Goal: Transaction & Acquisition: Purchase product/service

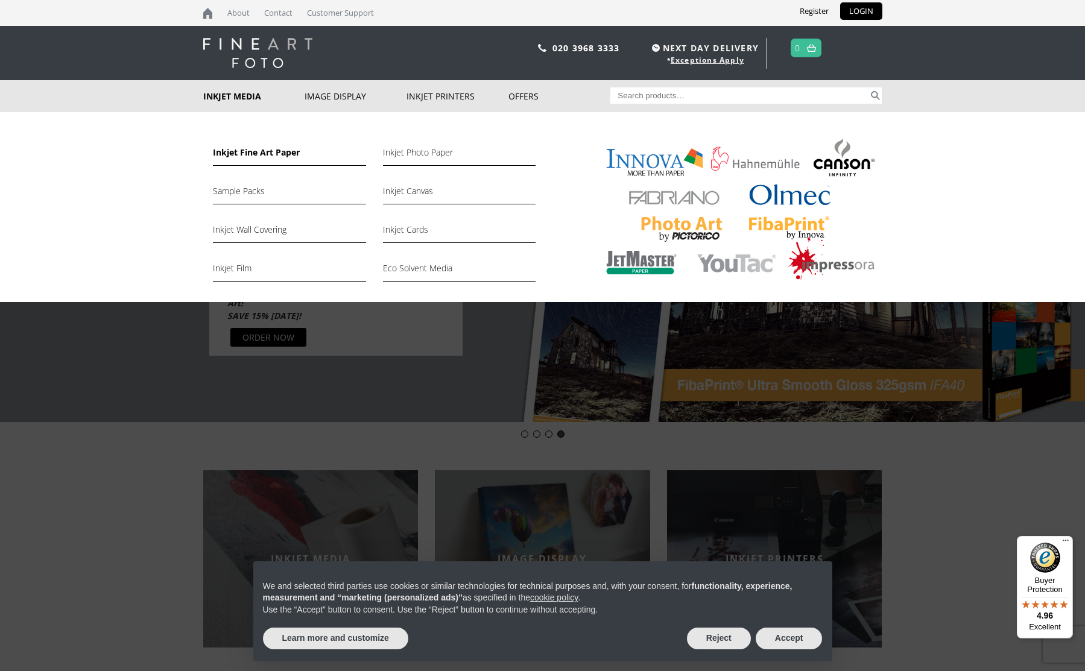
click at [259, 148] on link "Inkjet Fine Art Paper" at bounding box center [289, 155] width 153 height 21
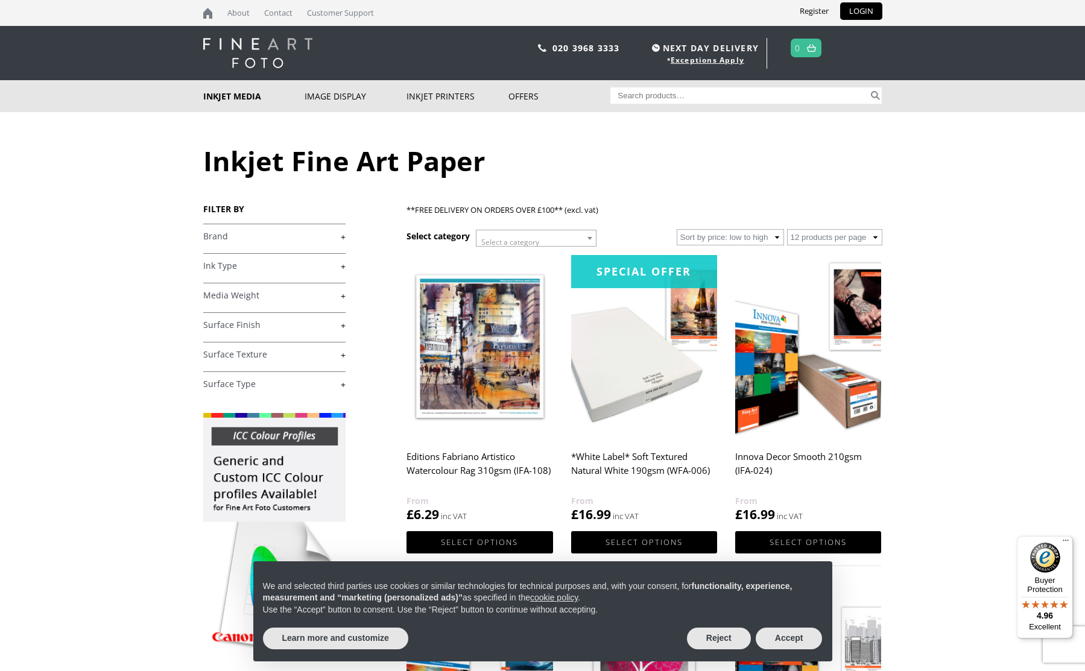
click at [341, 235] on link "+" at bounding box center [274, 236] width 142 height 11
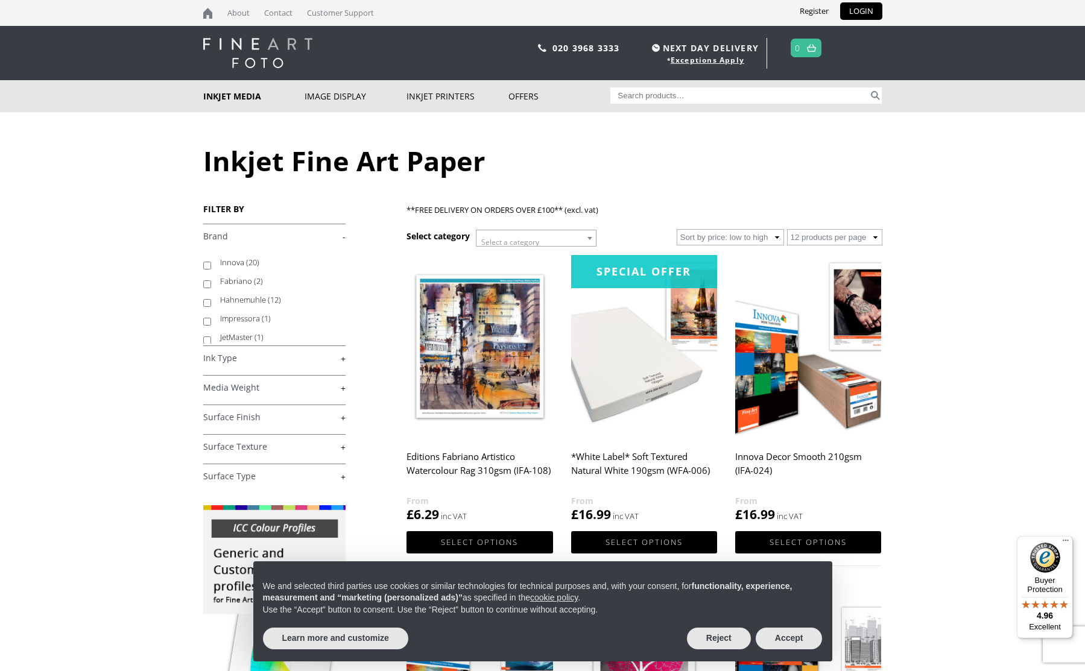
click at [208, 265] on input "Innova (20)" at bounding box center [207, 266] width 8 height 8
checkbox input "true"
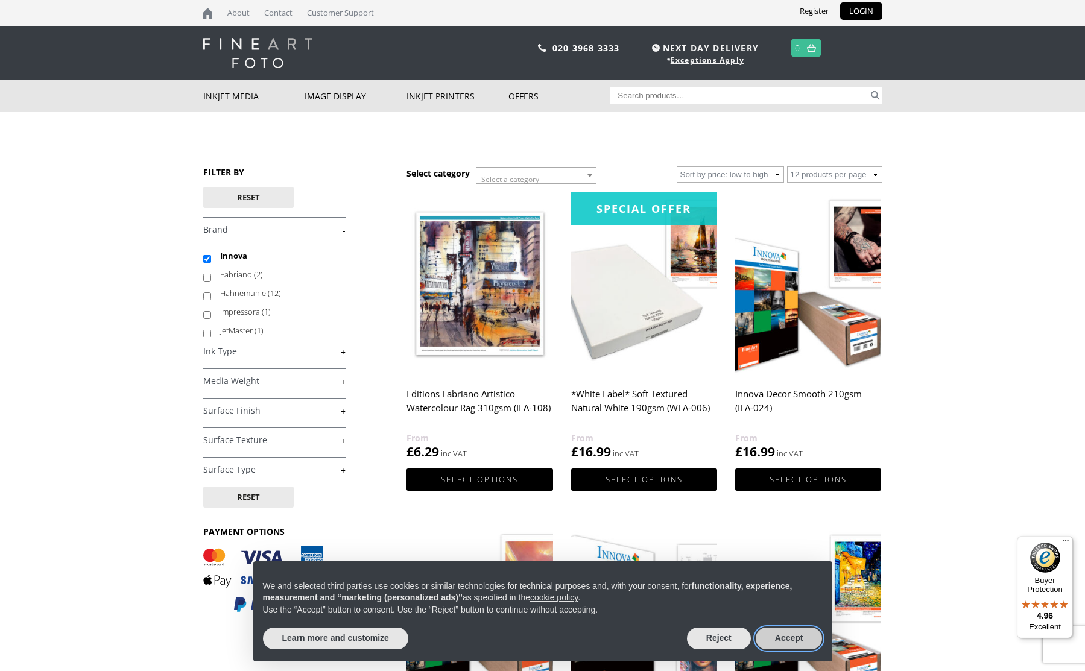
click at [788, 641] on button "Accept" at bounding box center [789, 639] width 67 height 22
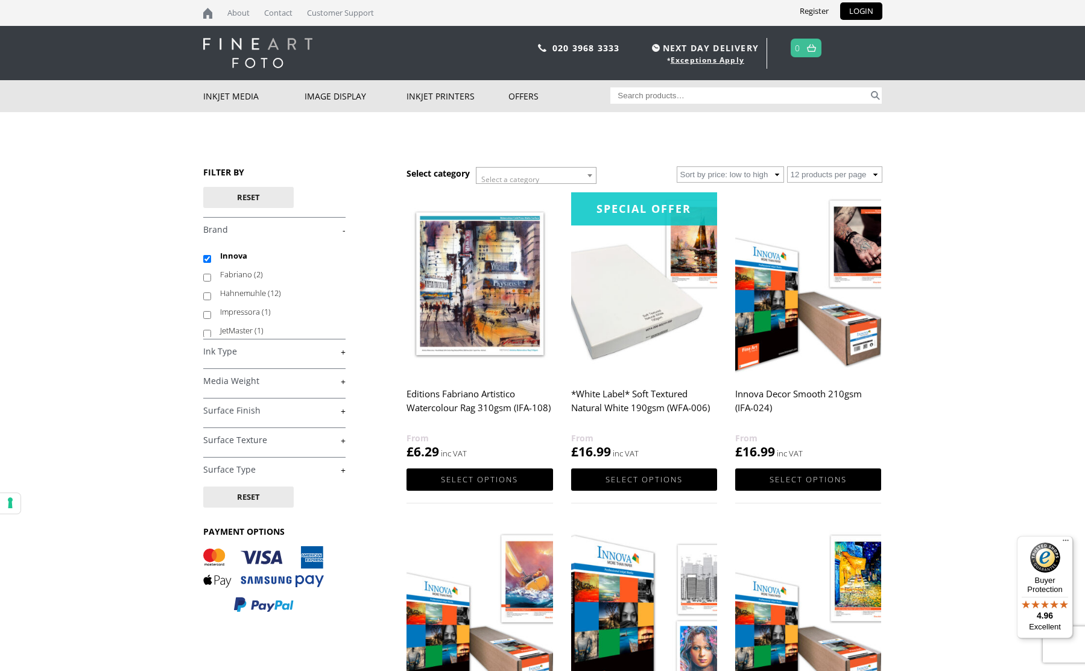
click at [343, 353] on link "+" at bounding box center [274, 351] width 142 height 11
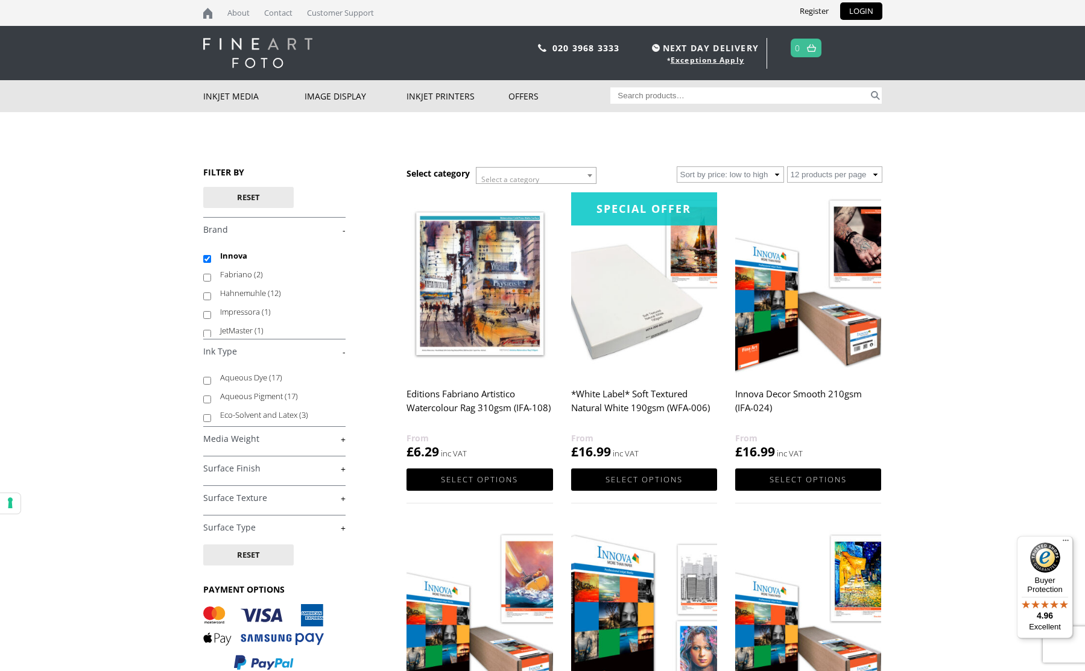
click at [343, 353] on link "-" at bounding box center [274, 351] width 142 height 11
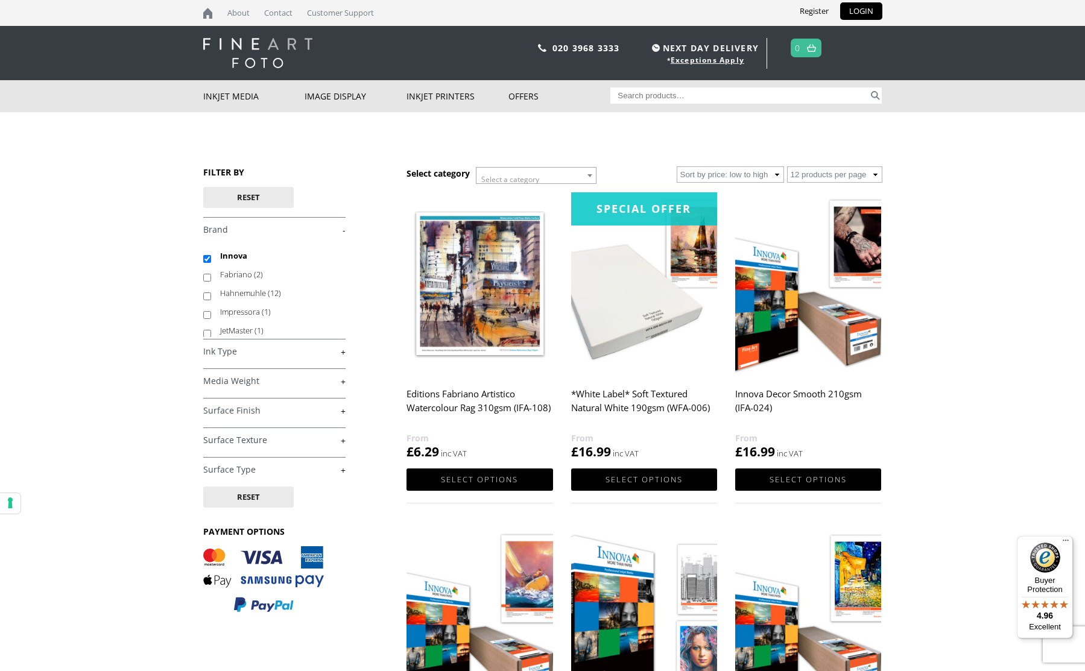
click at [345, 382] on link "+" at bounding box center [274, 381] width 142 height 11
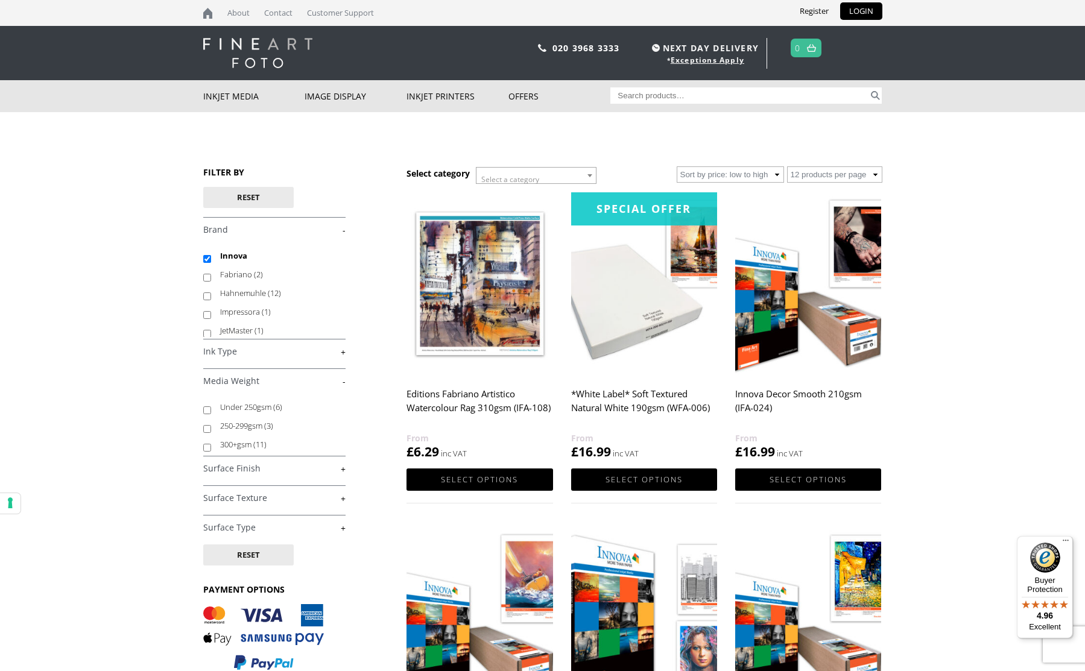
click at [345, 382] on link "-" at bounding box center [274, 381] width 142 height 11
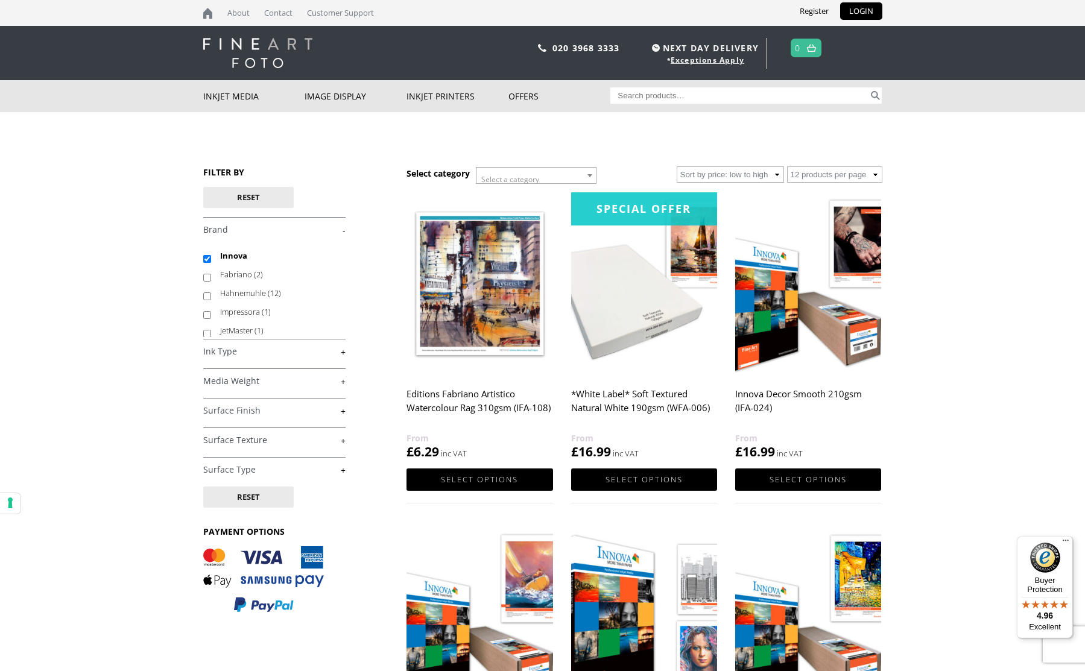
click at [343, 410] on link "+" at bounding box center [274, 410] width 142 height 11
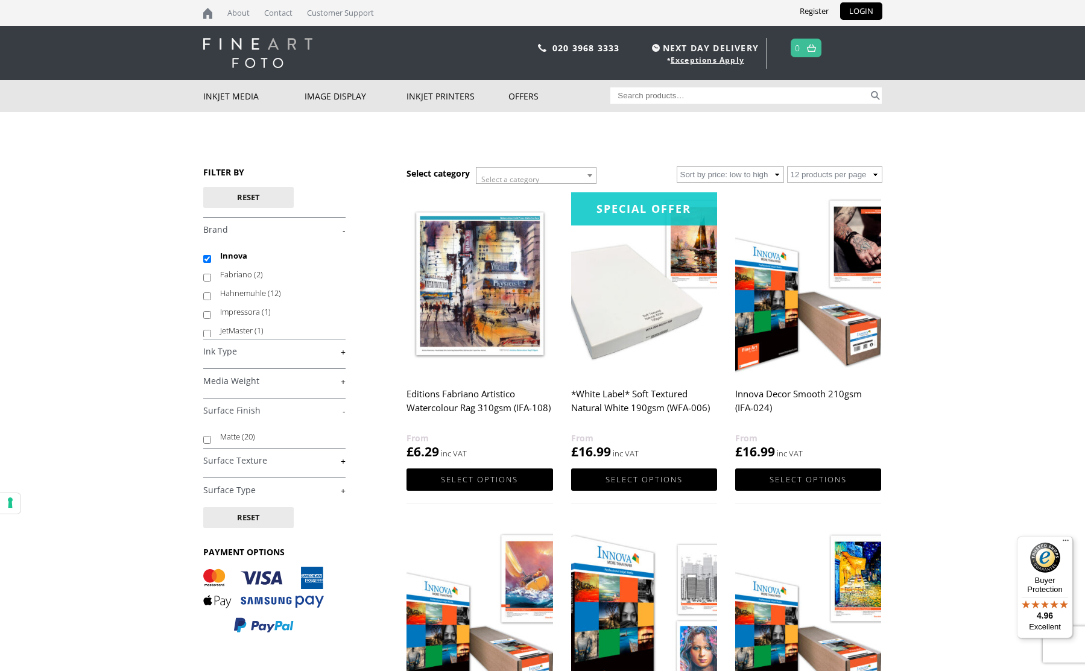
click at [206, 439] on input "Matte (20)" at bounding box center [207, 440] width 8 height 8
checkbox input "true"
click at [343, 461] on link "+" at bounding box center [274, 460] width 142 height 11
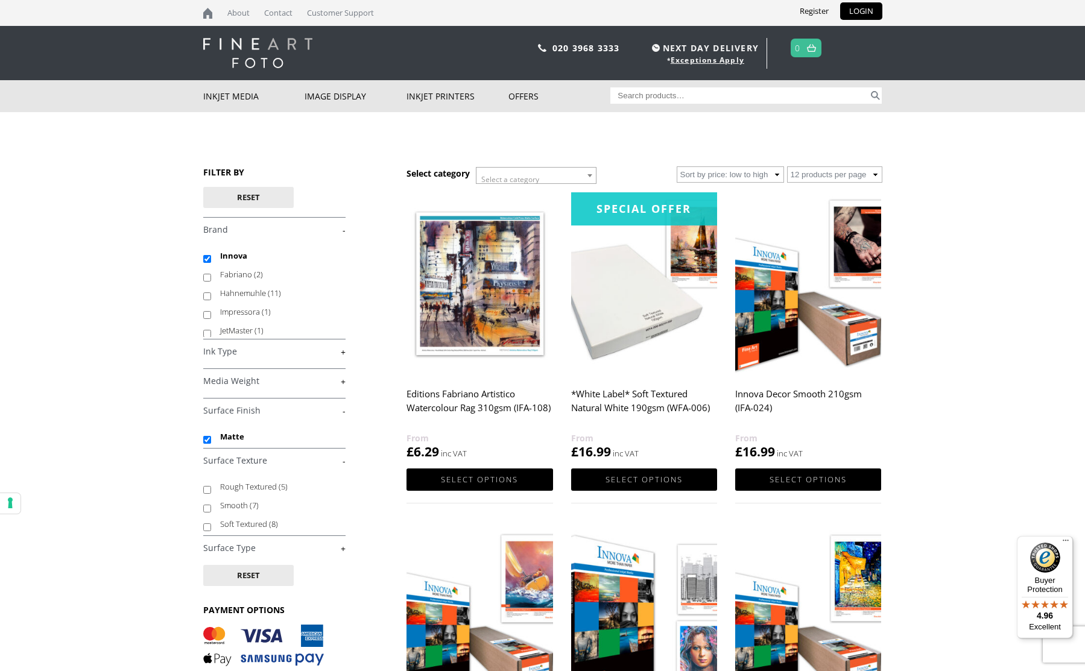
click at [206, 527] on input "Soft Textured (8)" at bounding box center [207, 528] width 8 height 8
checkbox input "true"
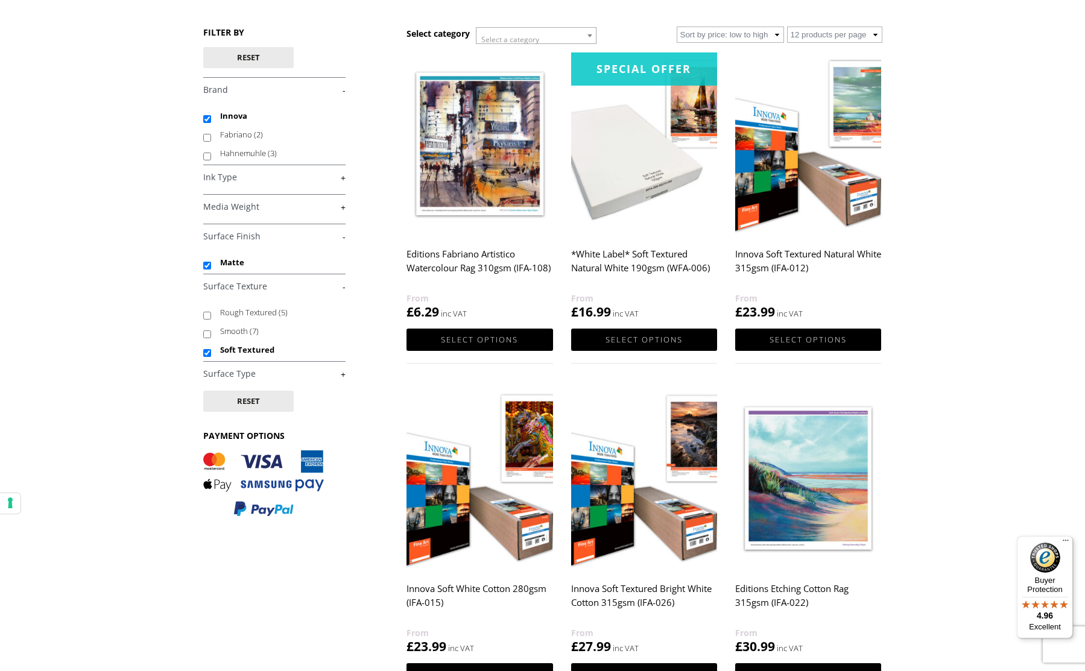
scroll to position [124, 0]
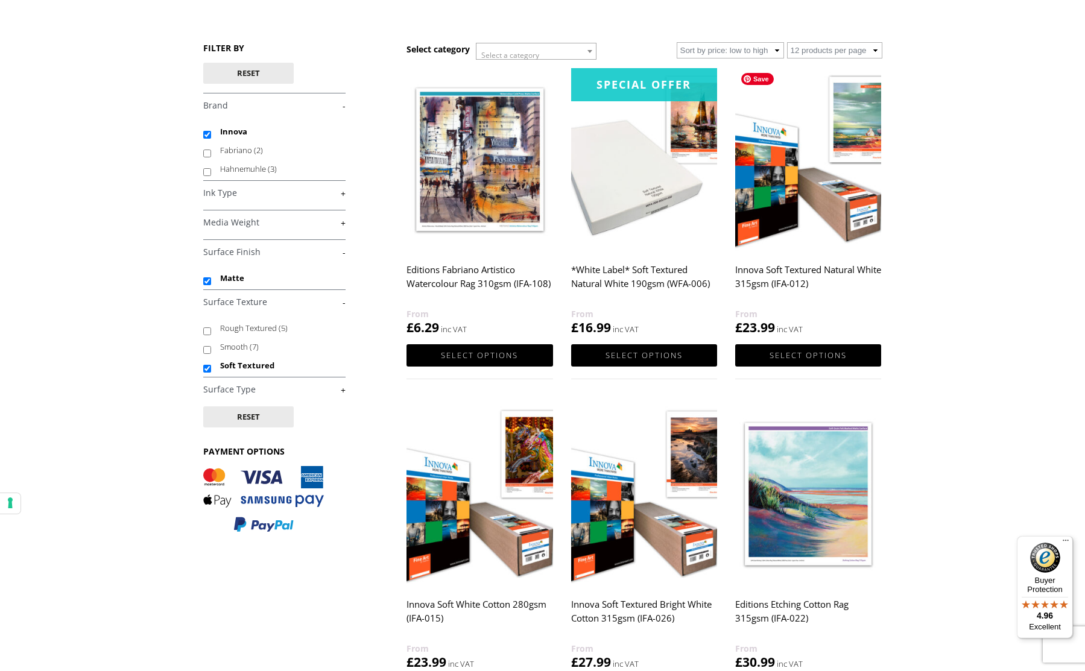
click at [784, 189] on img at bounding box center [808, 159] width 146 height 183
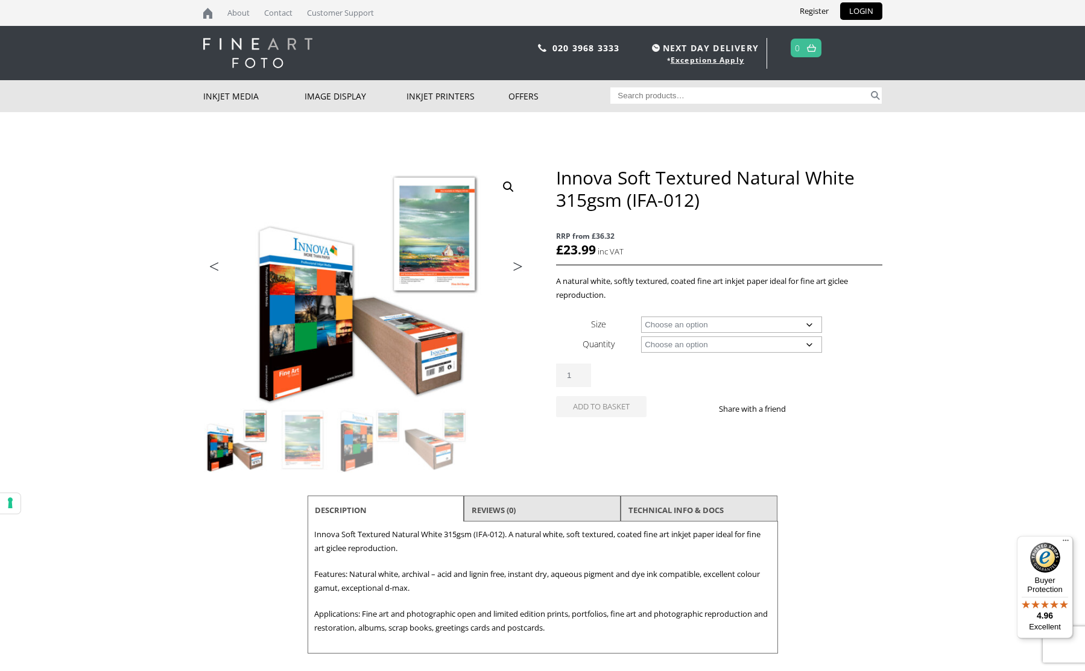
click at [813, 324] on select "Choose an option A4 Sheet A3 Sheet A3+ Sheet A2 Sheet 17" Wide Roll 24" Wide Ro…" at bounding box center [731, 325] width 181 height 16
select select "a3-sheet"
click at [811, 343] on select "Choose an option 25 Sheets" at bounding box center [731, 345] width 181 height 16
select select "25-sheets"
select select "a3-sheet"
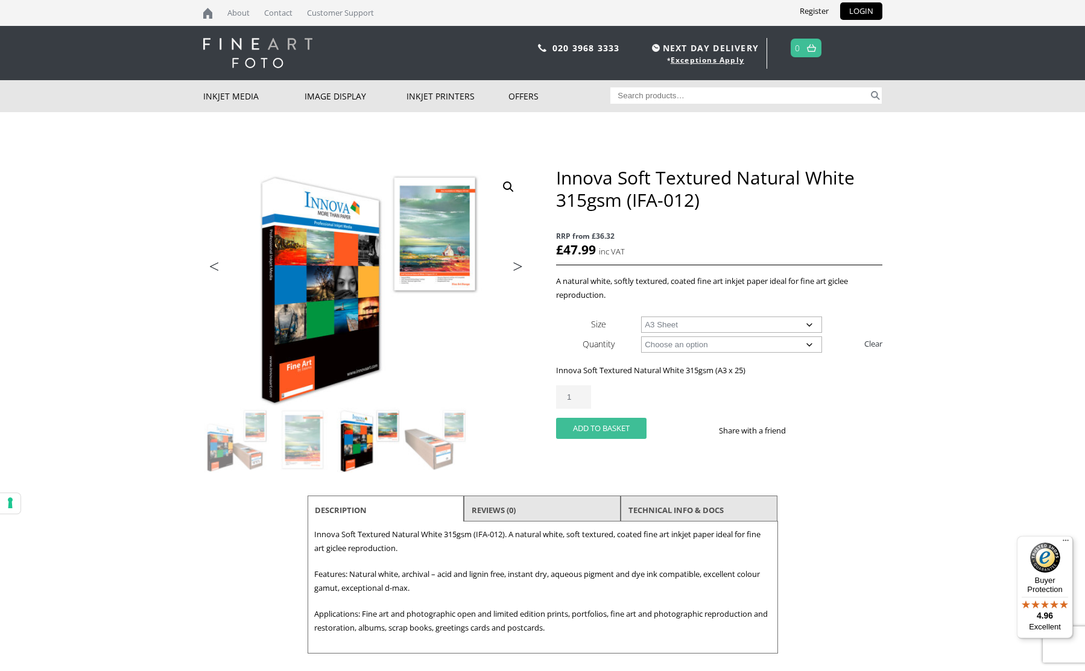
click at [584, 427] on button "Add to basket" at bounding box center [601, 428] width 90 height 21
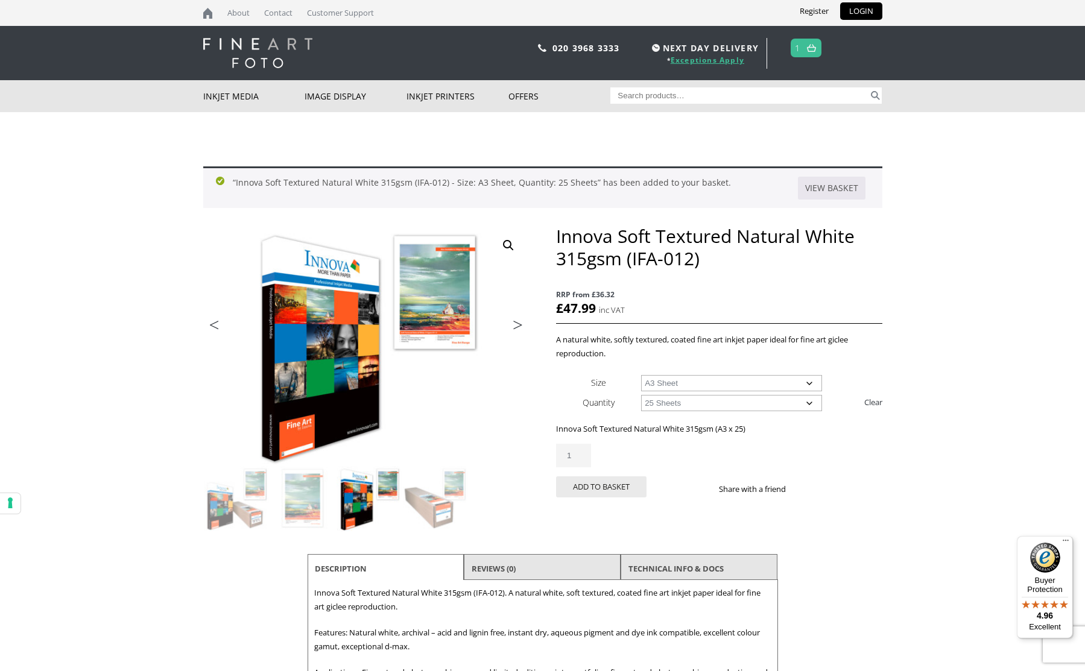
click at [725, 60] on link "Exceptions Apply" at bounding box center [708, 60] width 74 height 10
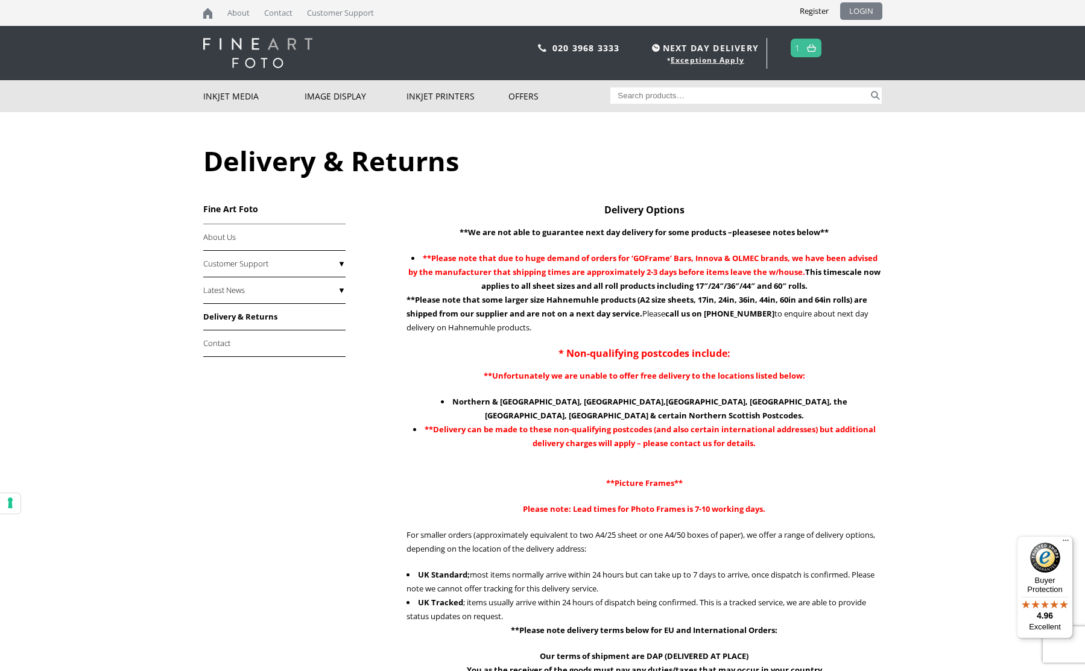
click at [857, 8] on link "LOGIN" at bounding box center [861, 10] width 42 height 17
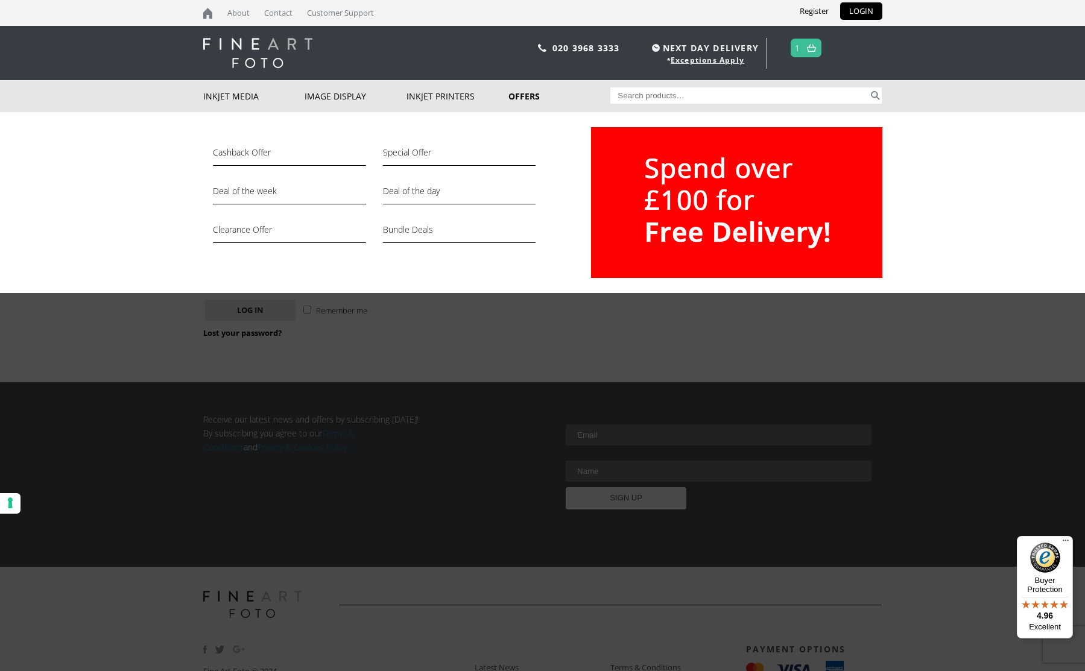
type input "hannahhooo@googlemail.com"
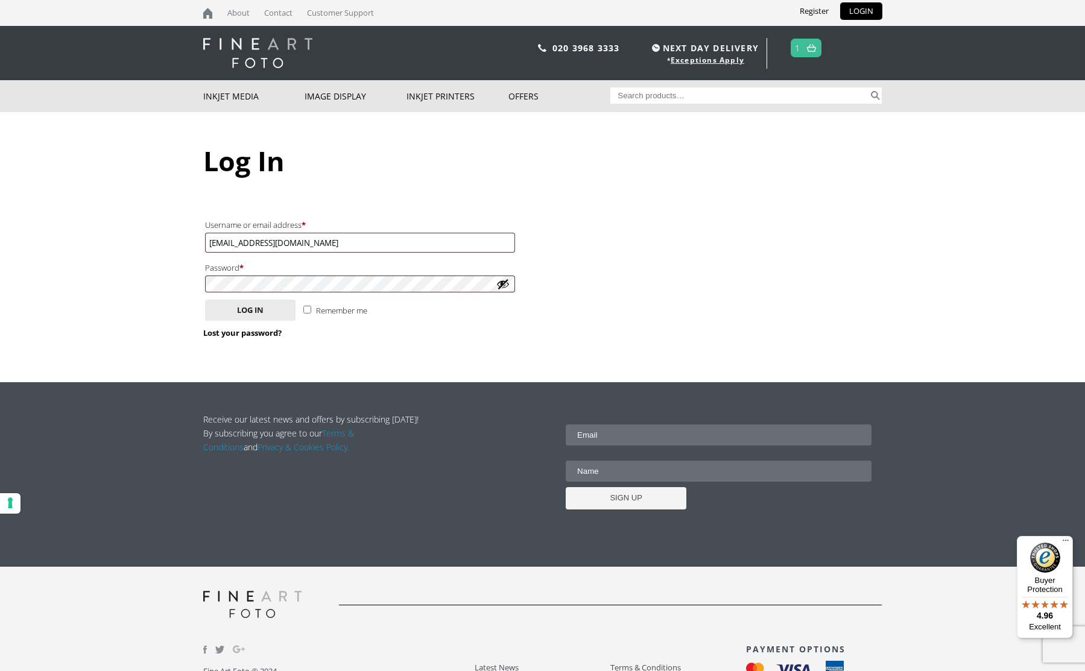
click at [311, 305] on label "Remember me" at bounding box center [335, 309] width 64 height 19
click at [311, 306] on input "Remember me" at bounding box center [307, 310] width 8 height 8
checkbox input "true"
click at [268, 306] on button "Log in" at bounding box center [250, 310] width 90 height 21
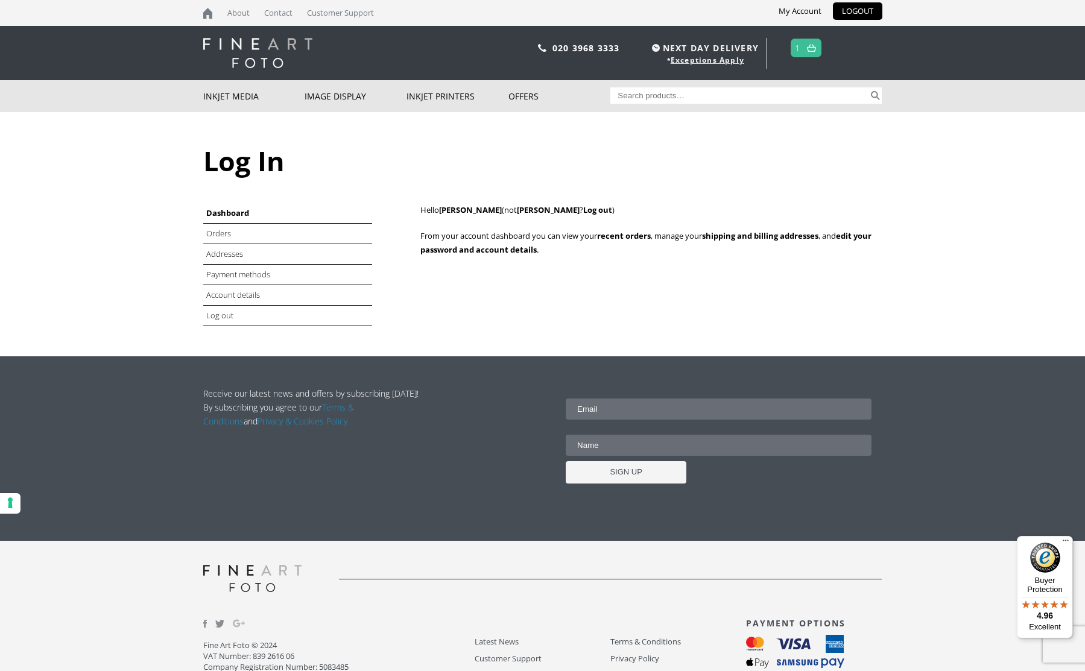
click at [802, 46] on span "1" at bounding box center [806, 48] width 31 height 19
click at [815, 49] on img at bounding box center [811, 48] width 9 height 8
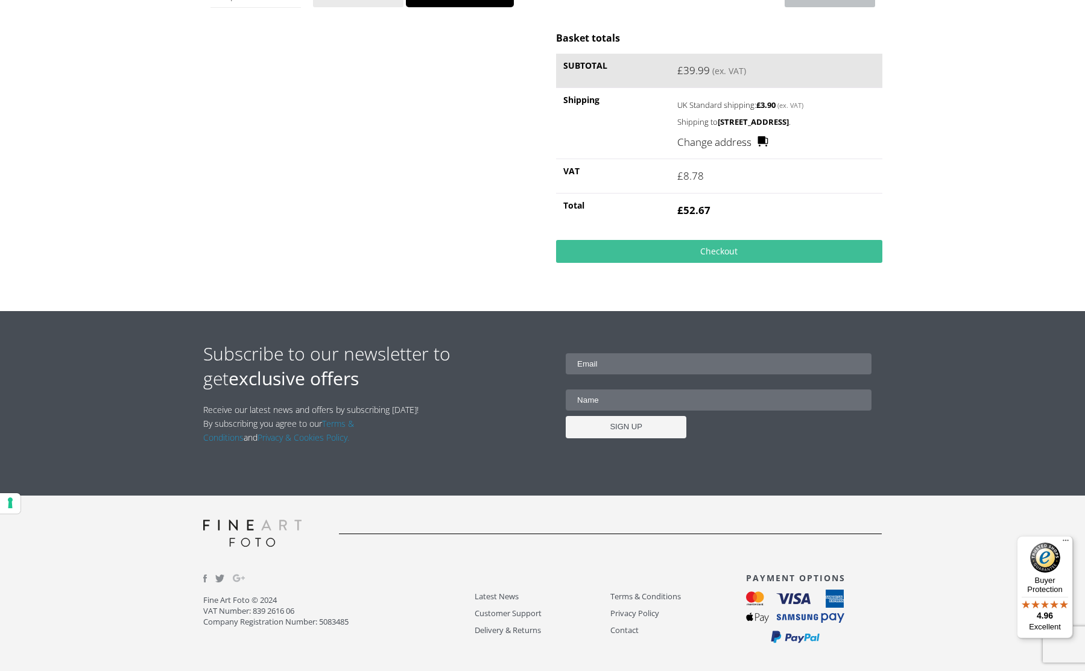
scroll to position [326, 0]
click at [520, 628] on link "Delivery & Returns" at bounding box center [543, 631] width 136 height 14
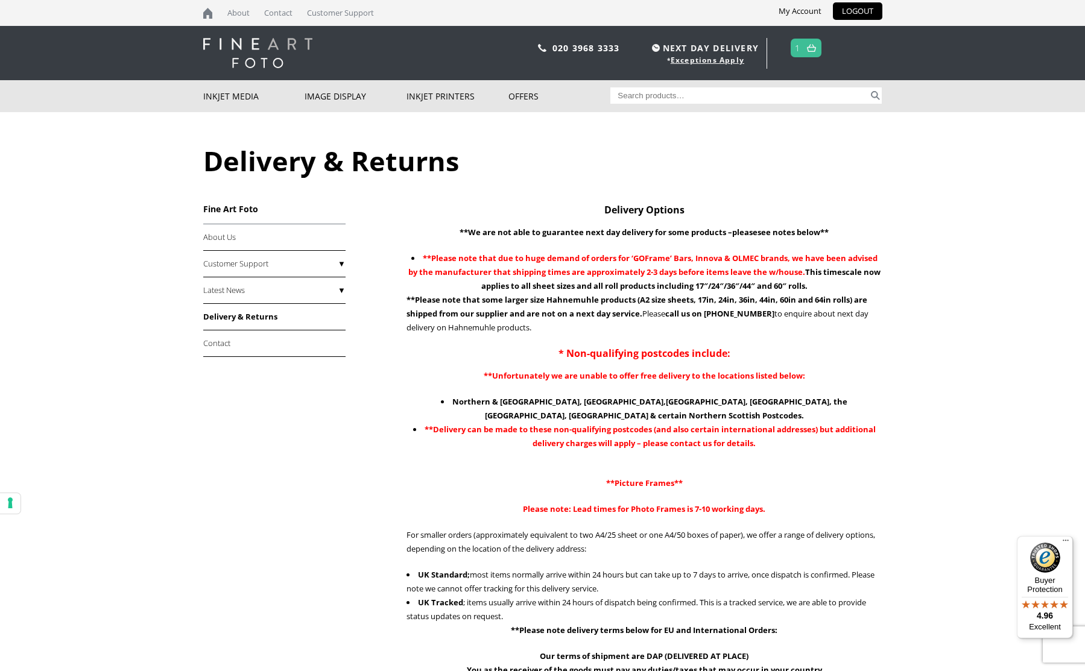
click at [810, 44] on img at bounding box center [811, 48] width 9 height 8
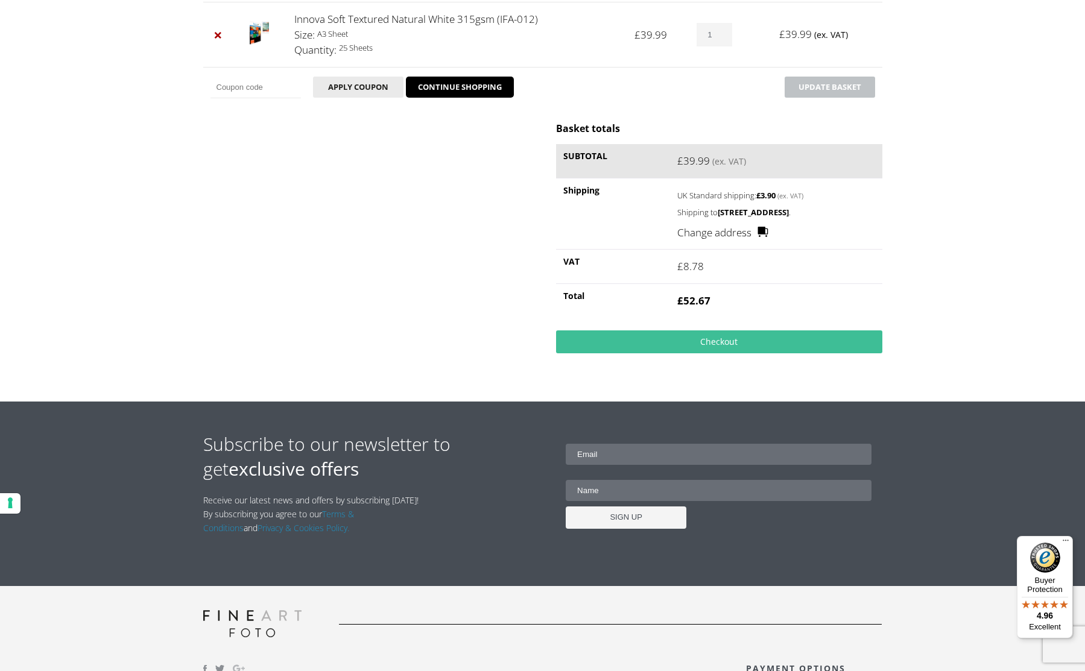
scroll to position [229, 0]
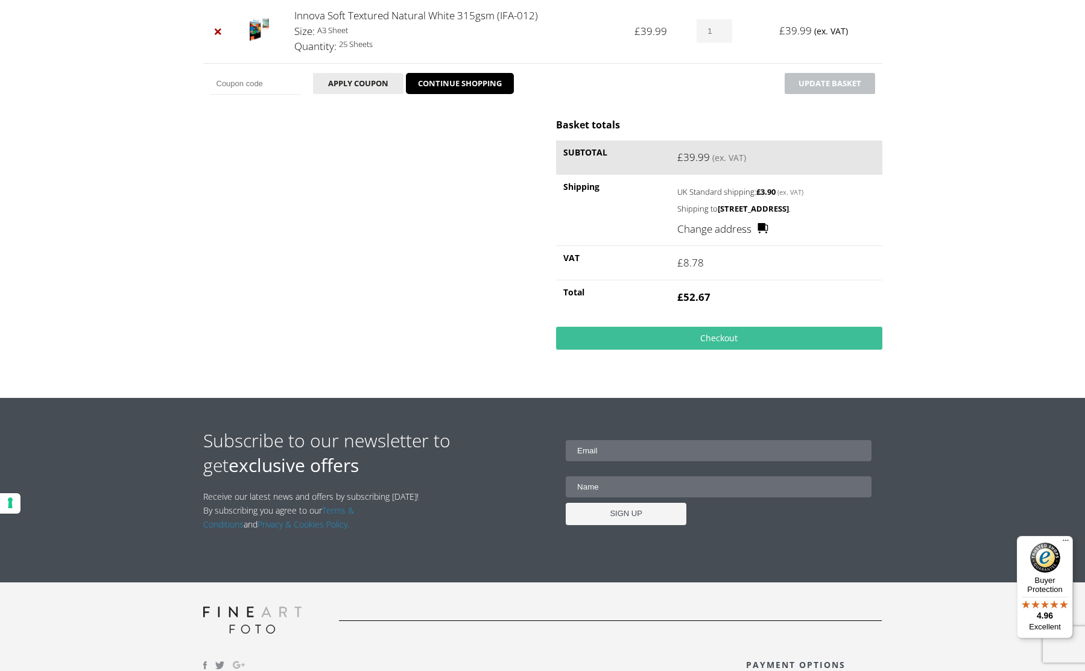
click at [718, 237] on link "Change address" at bounding box center [722, 229] width 91 height 16
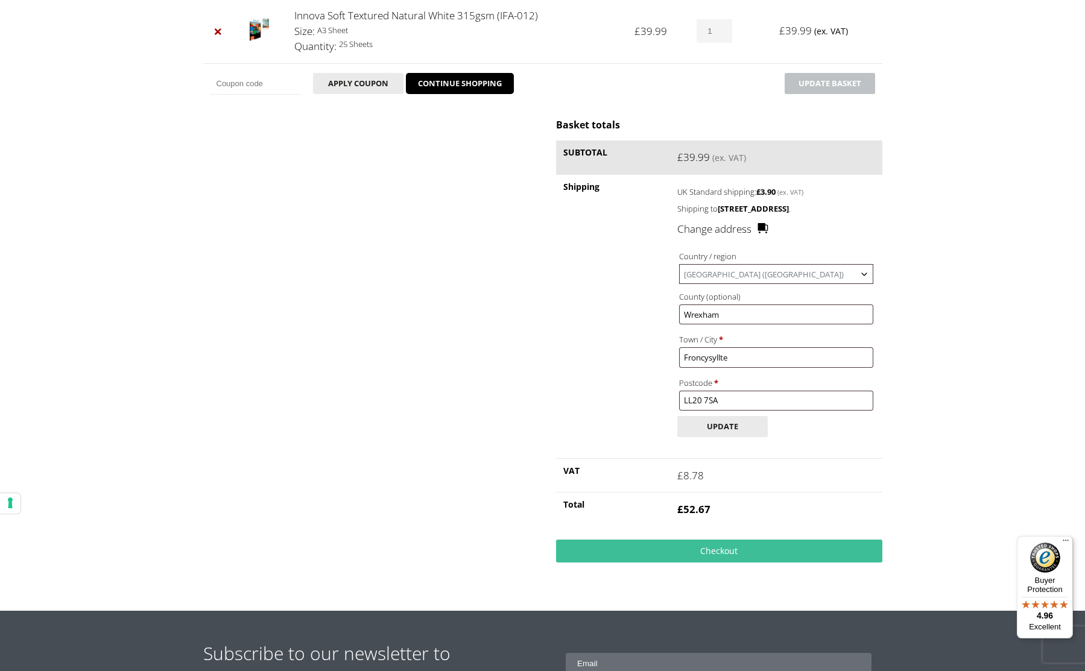
click at [893, 246] on body "NEXT DAY DELIVERY * Exceptions Apply About Contact Customer Support My Account …" at bounding box center [542, 106] width 1085 height 671
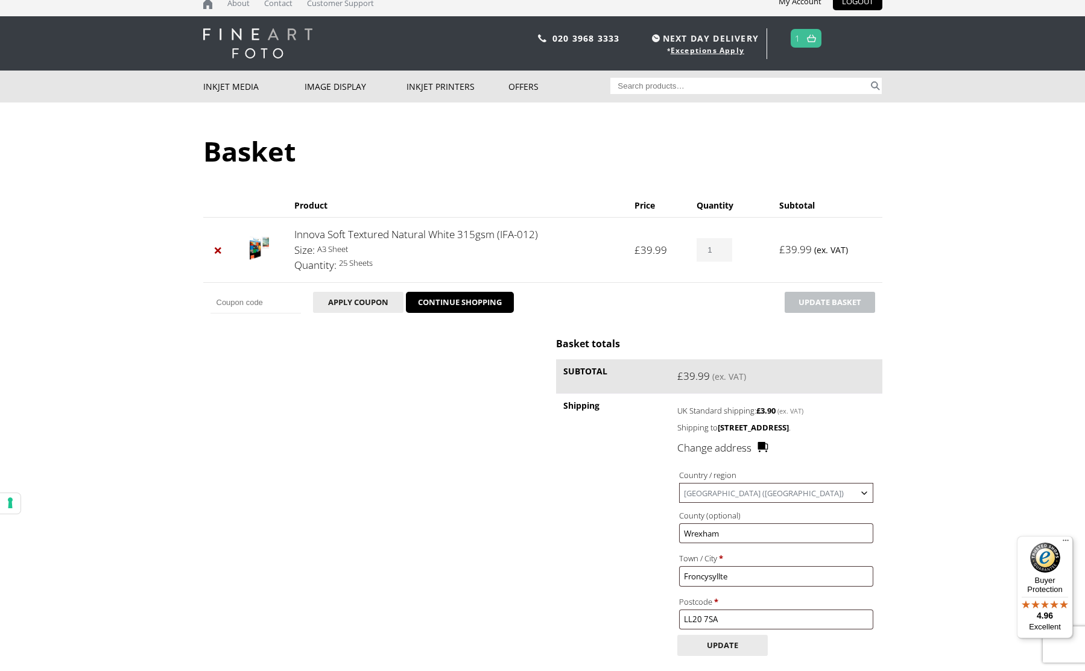
scroll to position [10, 0]
click at [366, 306] on button "Apply coupon" at bounding box center [358, 301] width 90 height 21
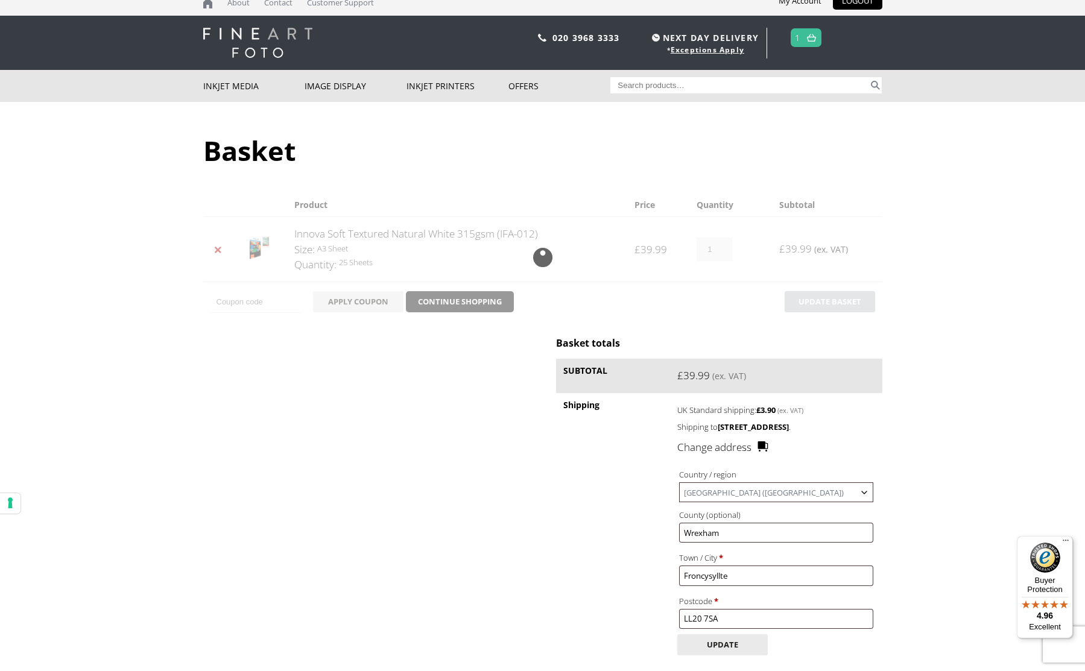
click at [271, 303] on div at bounding box center [542, 257] width 679 height 129
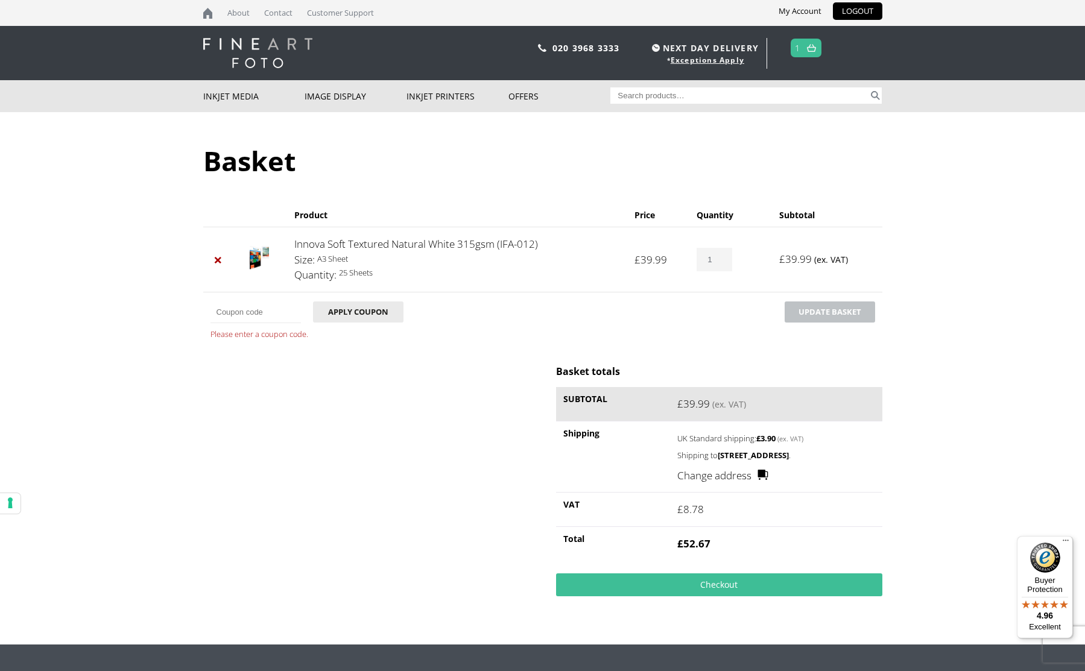
scroll to position [0, 0]
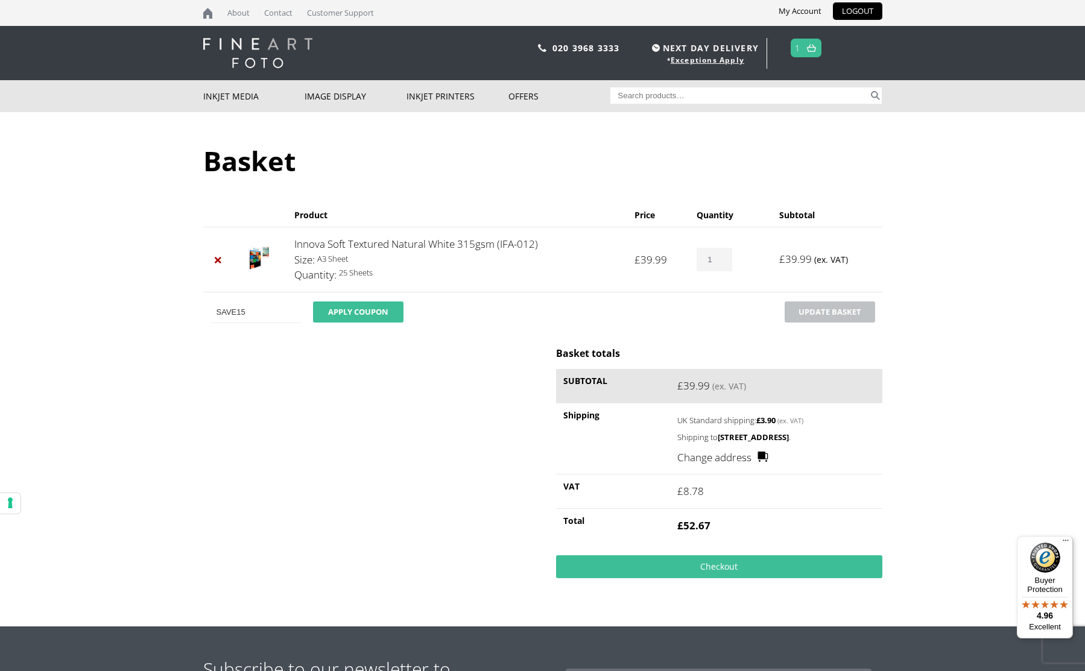
type input "SAVE15"
click at [360, 312] on button "Apply coupon" at bounding box center [358, 312] width 90 height 21
type input "S"
paste input "GFP-12%"
type input "GFP-12%"
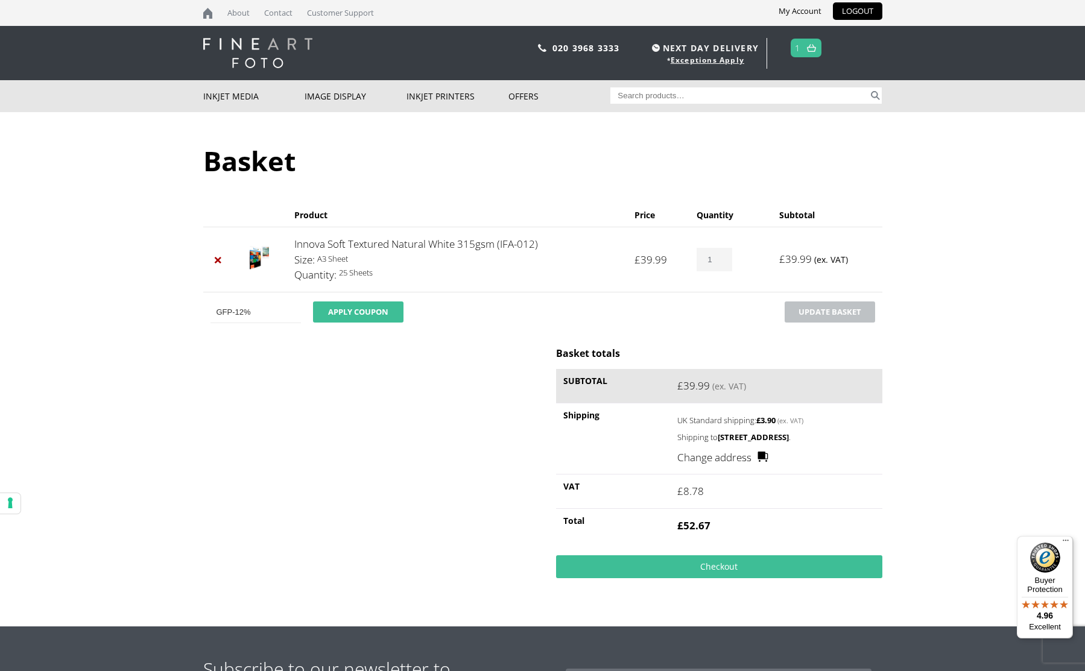
click at [359, 308] on button "Apply coupon" at bounding box center [358, 312] width 90 height 21
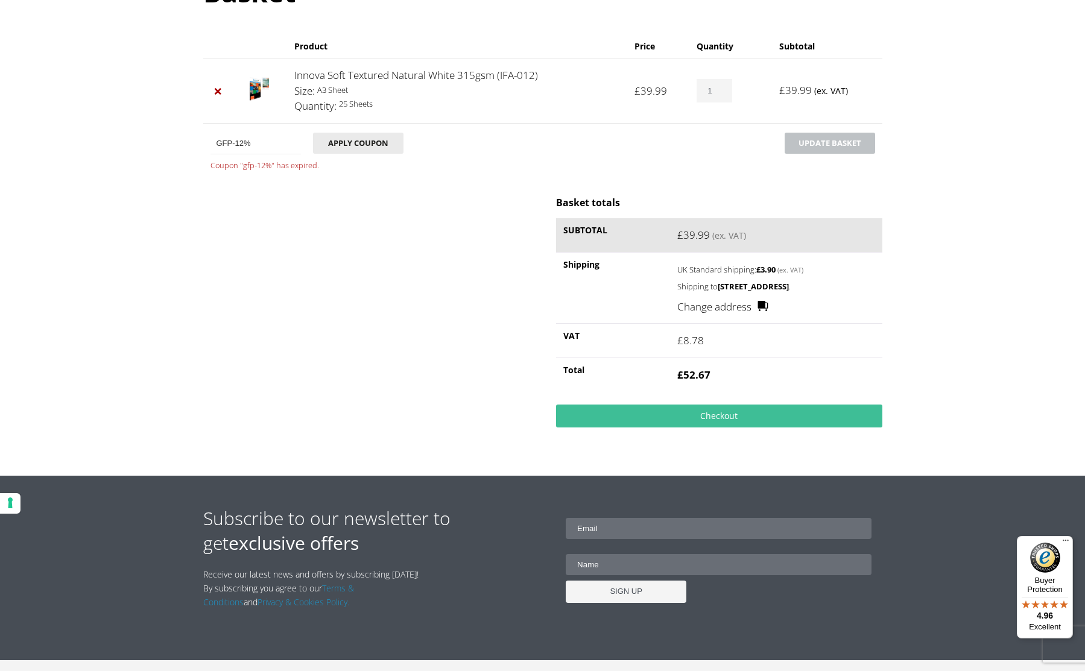
scroll to position [187, 0]
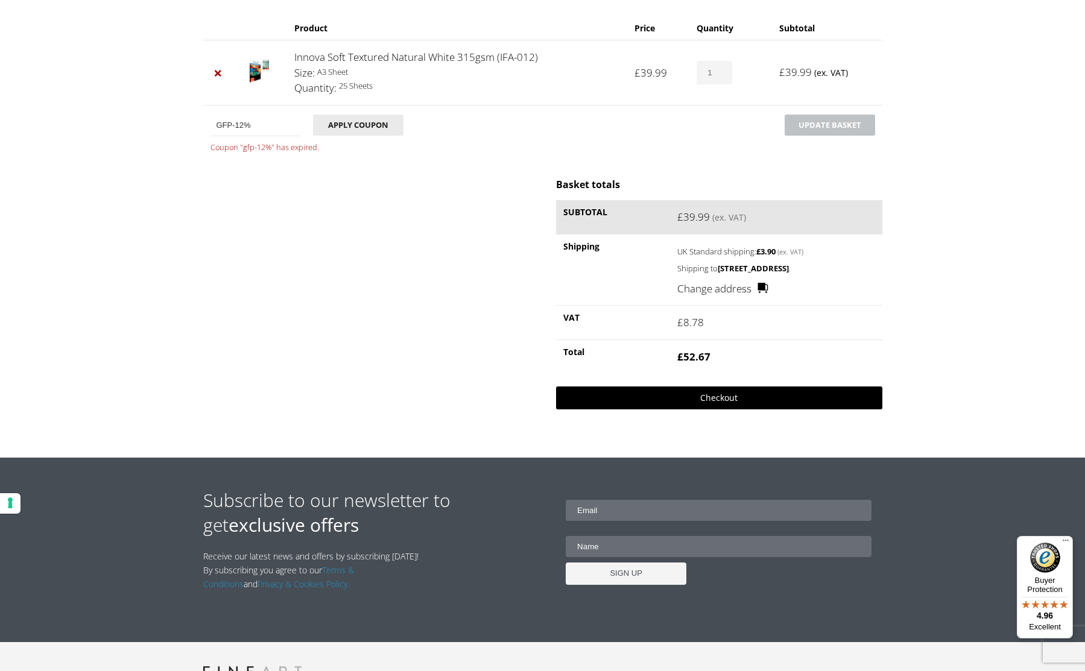
click at [723, 410] on link "Checkout" at bounding box center [719, 398] width 326 height 23
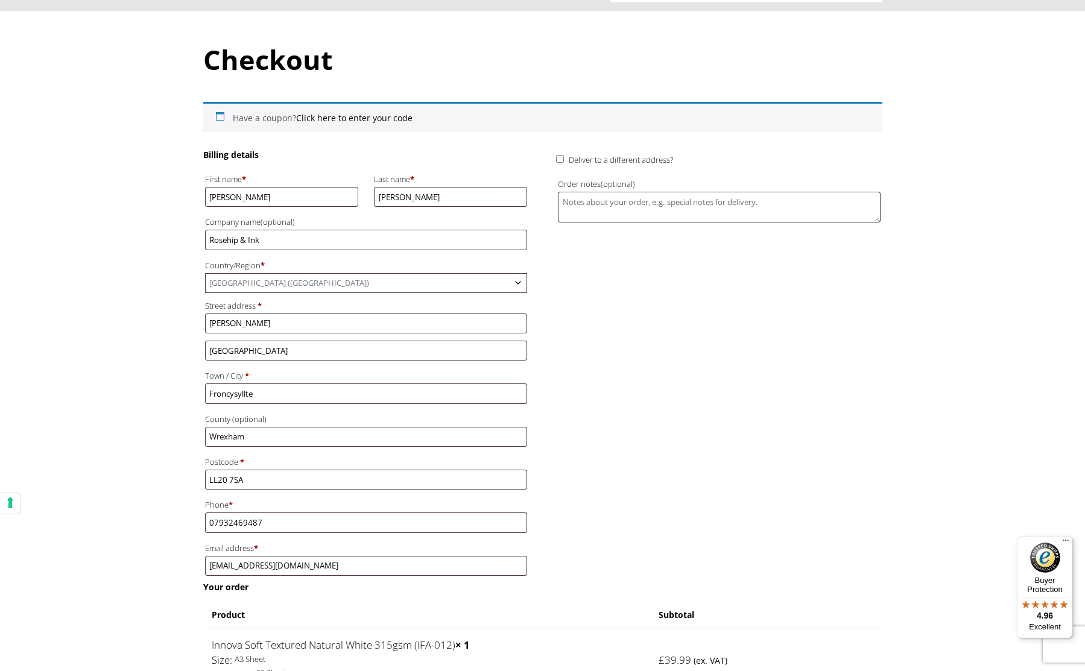
scroll to position [104, 0]
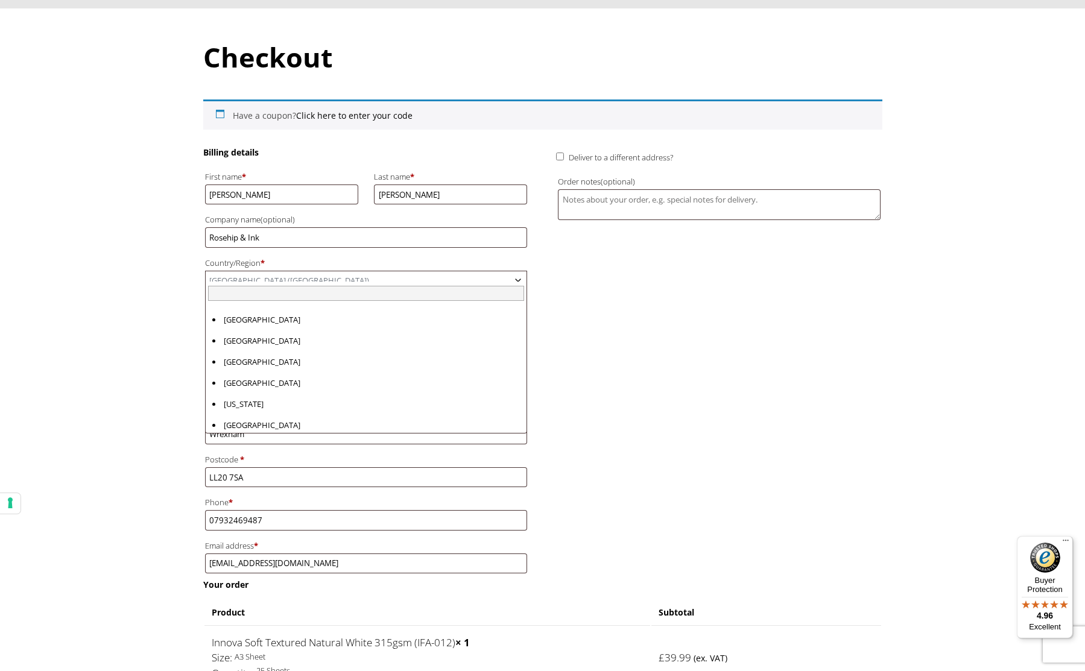
click at [308, 275] on span "United Kingdom (UK)" at bounding box center [366, 280] width 321 height 19
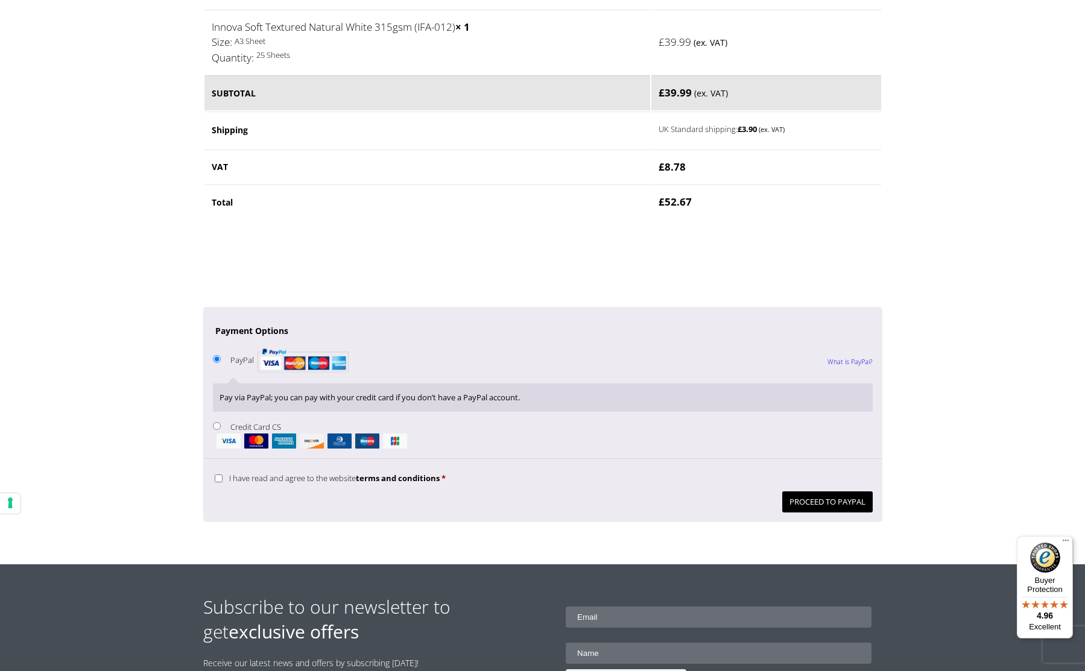
scroll to position [738, 0]
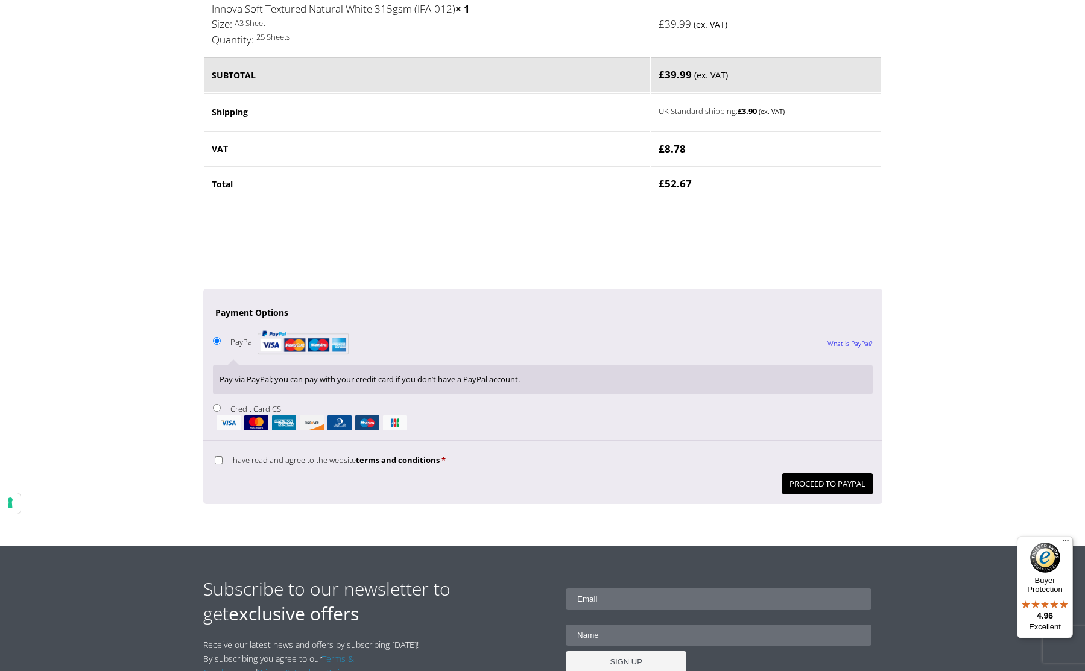
click at [214, 404] on input "Credit Card CS" at bounding box center [217, 408] width 8 height 8
radio input "true"
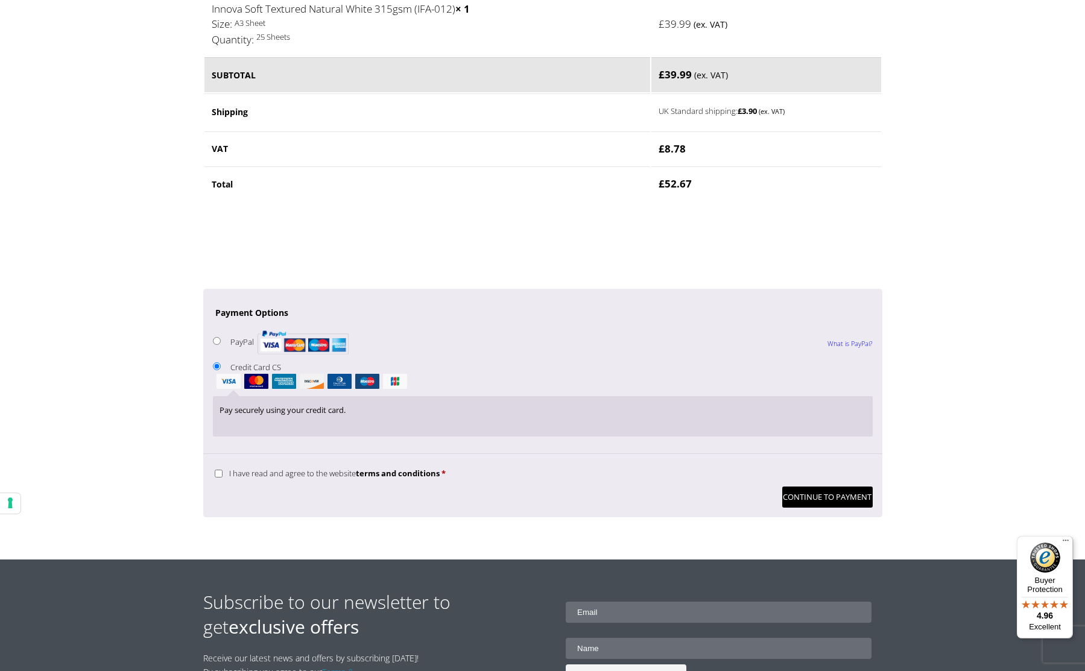
click at [217, 470] on input "I have read and agree to the website terms and conditions *" at bounding box center [219, 474] width 8 height 8
checkbox input "true"
click at [825, 487] on button "Continue to Payment" at bounding box center [827, 497] width 90 height 21
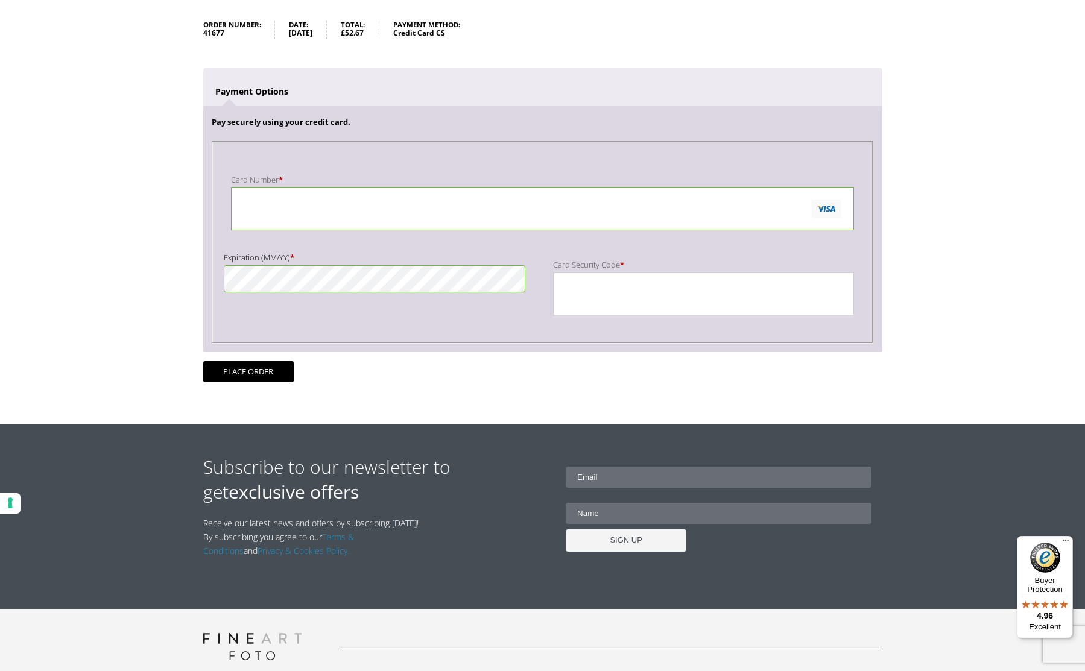
scroll to position [212, 0]
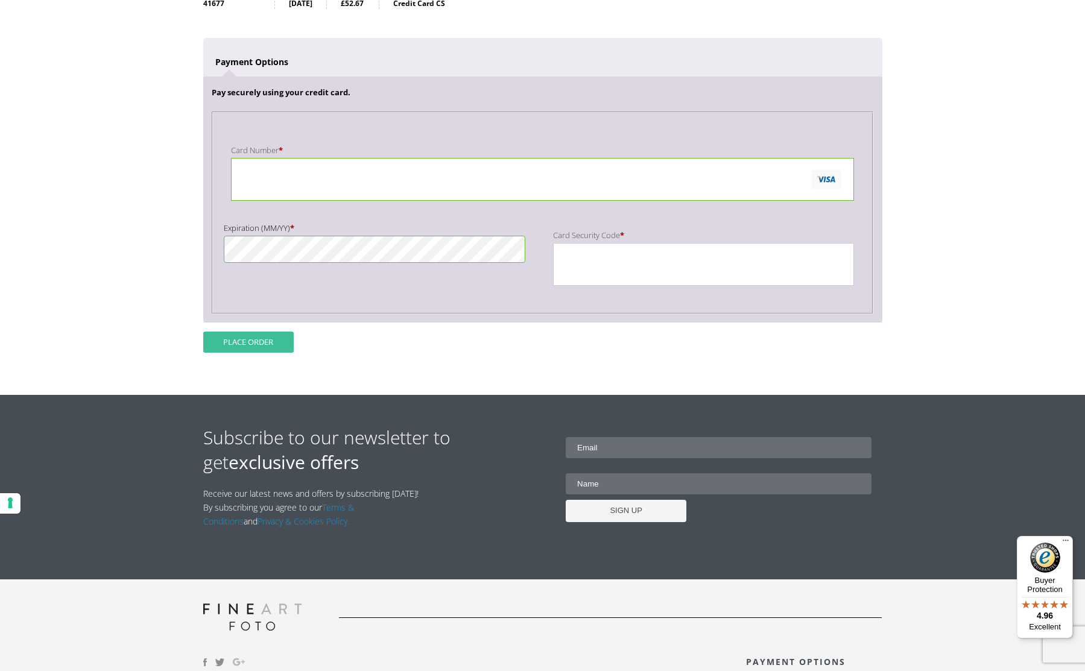
click at [250, 336] on button "Place order" at bounding box center [248, 342] width 90 height 21
